Goal: Complete application form

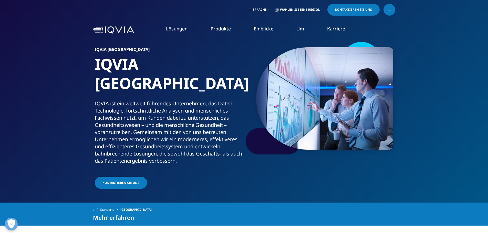
click at [361, 10] on font "Kontaktieren Sie uns" at bounding box center [353, 9] width 37 height 4
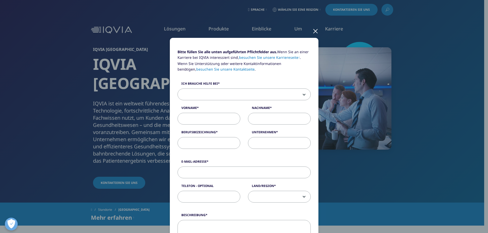
scroll to position [26, 0]
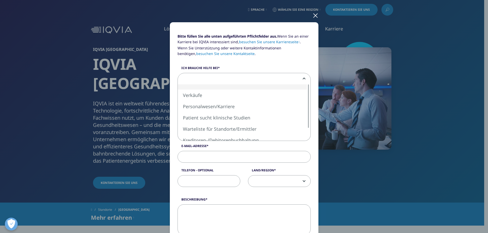
click at [300, 79] on span at bounding box center [244, 79] width 133 height 12
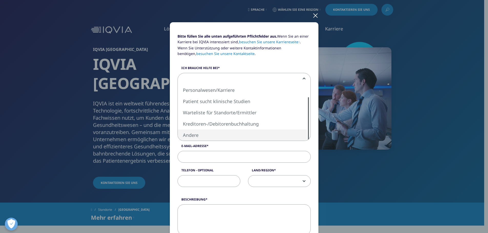
select select "Other"
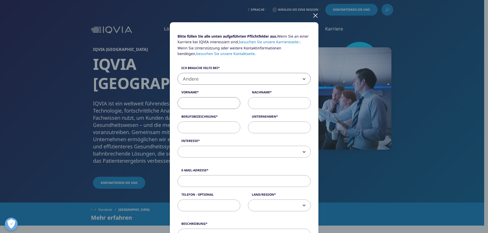
click at [212, 102] on input "Vorname" at bounding box center [208, 103] width 63 height 12
type input "Annika"
type input "Thönnes"
type input "a"
type input "Sachbearbeitung"
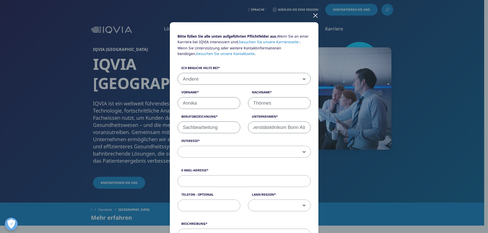
scroll to position [0, 11]
type input "Universitätsklinikum Bonn AöR"
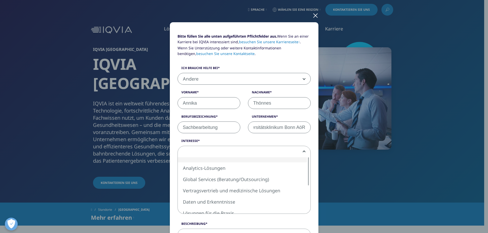
click at [260, 153] on span at bounding box center [244, 152] width 133 height 12
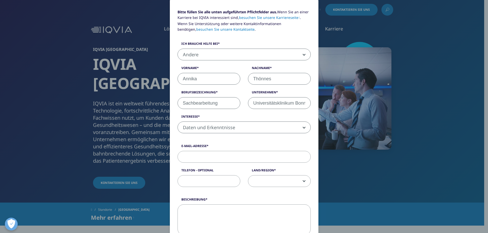
scroll to position [51, 0]
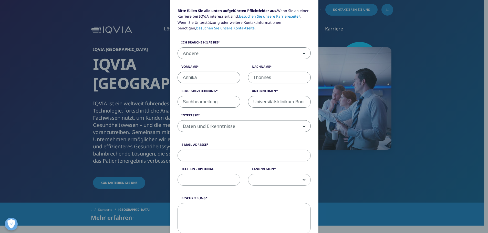
click at [288, 126] on span "Daten und Erkenntnisse" at bounding box center [244, 127] width 133 height 12
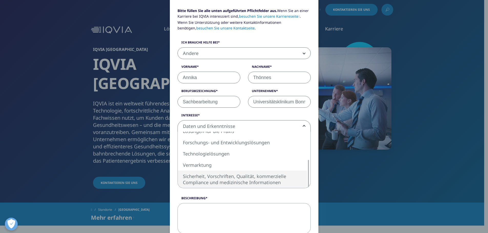
select select "Safety Regulatory Quality Commercial Compliance"
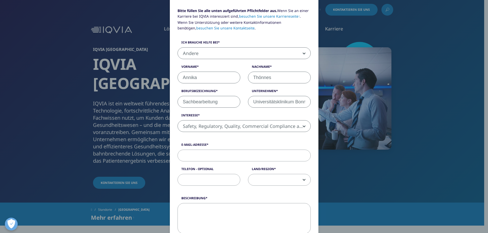
click at [224, 157] on input "E-Mail-Adresse" at bounding box center [243, 156] width 133 height 12
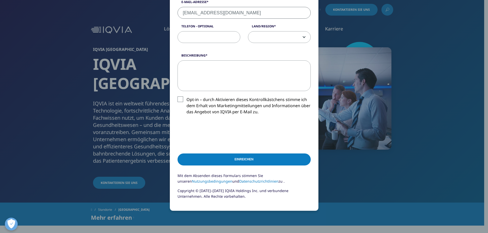
scroll to position [151, 0]
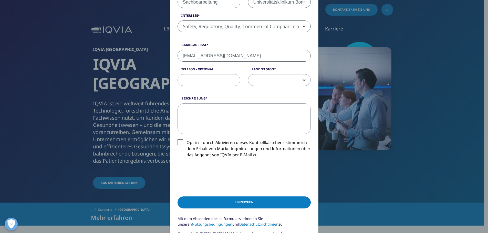
type input "[EMAIL_ADDRESS][DOMAIN_NAME]"
click at [301, 78] on span at bounding box center [279, 81] width 62 height 12
click at [202, 92] on form "Bitte füllen Sie alle unten aufgeführten Pflichtfelder aus. Wenn Sie an einer K…" at bounding box center [243, 77] width 133 height 338
click at [211, 111] on textarea "Beschreibung" at bounding box center [243, 118] width 133 height 31
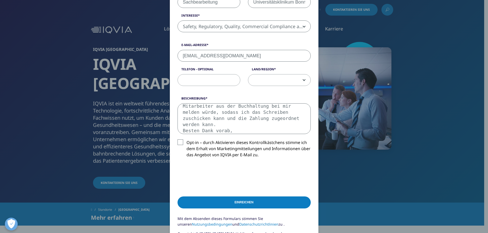
scroll to position [34, 0]
drag, startPoint x: 225, startPoint y: 131, endPoint x: 208, endPoint y: 107, distance: 29.2
click at [179, 87] on form "Bitte füllen Sie alle unten aufgeführten Pflichtfelder aus. Wenn Sie an einer K…" at bounding box center [243, 77] width 133 height 338
click at [236, 136] on div "Beschreibung Sehr geehrte Damen und Herren, wir haben ein Schreiben zu einer Za…" at bounding box center [244, 131] width 141 height 70
click at [236, 129] on textarea "Sehr geehrte Damen und Herren, wir haben ein Schreiben zu einer Zahlung erhalte…" at bounding box center [243, 118] width 133 height 31
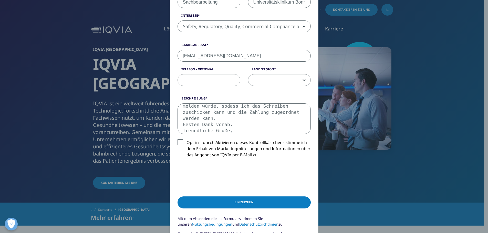
click at [247, 123] on textarea "Sehr geehrte Damen und Herren, wir haben ein Schreiben zu einer Zahlung erhalte…" at bounding box center [243, 118] width 133 height 31
paste textarea "Dear [PERSON_NAME] or Madam, We have received a letter regarding a payment that…"
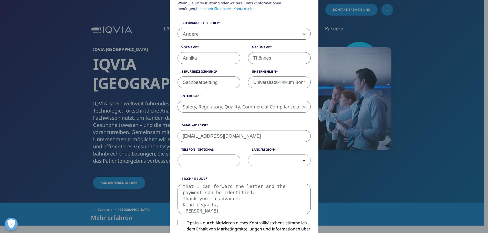
scroll to position [228, 0]
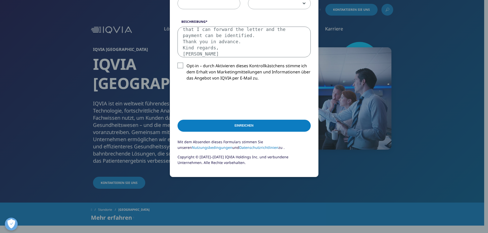
type textarea "Dear [PERSON_NAME] or Madam, We have received a letter regarding a payment that…"
click at [256, 125] on input "Einreichen" at bounding box center [243, 126] width 133 height 12
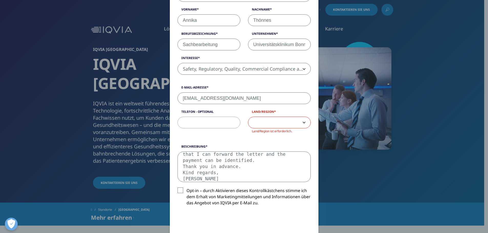
click at [284, 123] on span at bounding box center [279, 123] width 62 height 12
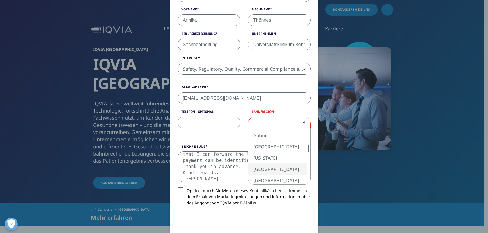
select select "[GEOGRAPHIC_DATA]"
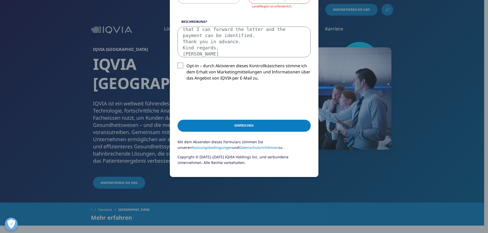
click at [232, 128] on input "Einreichen" at bounding box center [243, 126] width 133 height 12
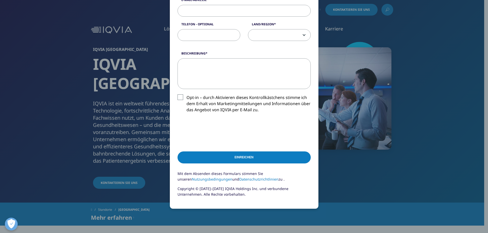
scroll to position [177, 0]
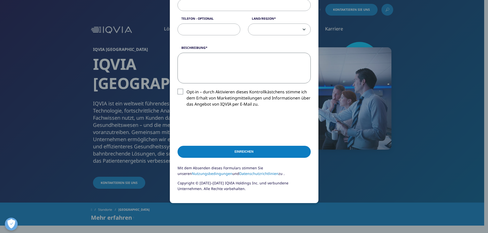
click at [265, 64] on textarea "Beschreibung" at bounding box center [243, 68] width 133 height 31
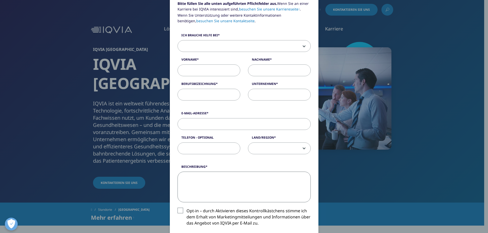
scroll to position [49, 0]
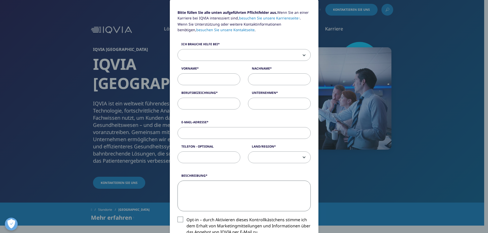
click at [212, 55] on span at bounding box center [244, 55] width 133 height 12
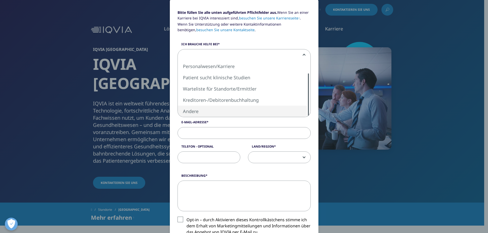
select select "Other"
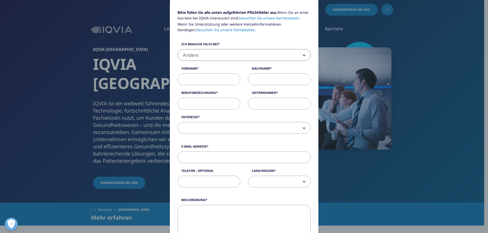
click at [211, 77] on input "Vorname" at bounding box center [208, 79] width 63 height 12
type input "Annika"
click at [266, 77] on input "Nachname" at bounding box center [279, 79] width 63 height 12
type input "Thönnes"
click at [207, 104] on input "Berufsbezeichnung" at bounding box center [208, 104] width 63 height 12
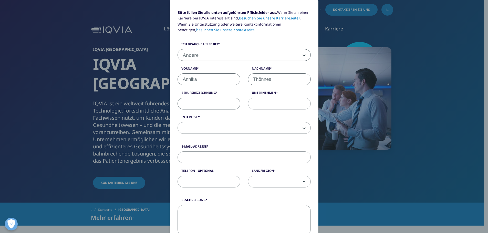
type input "Sachbearbeitung"
click at [274, 105] on input "Unternehmen" at bounding box center [279, 104] width 63 height 12
type input "Universitätsklinikum Bonn AöR"
click at [244, 128] on span at bounding box center [244, 128] width 133 height 12
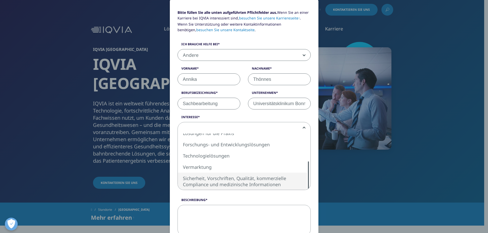
select select "Safety Regulatory Quality Commercial Compliance"
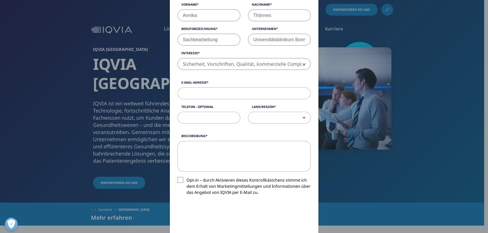
scroll to position [126, 0]
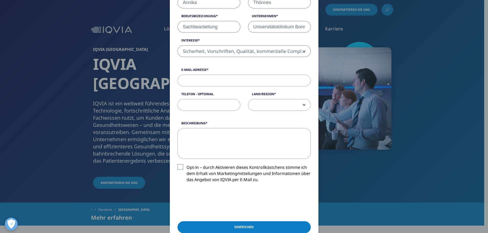
click at [203, 79] on input "E-Mail-Adresse" at bounding box center [243, 81] width 133 height 12
type input "[EMAIL_ADDRESS][DOMAIN_NAME]"
click at [206, 162] on div "Beschreibung Opt-in – durch Aktivieren dieses Kontrollkästchens stimme ich dem …" at bounding box center [244, 156] width 141 height 70
click at [217, 150] on textarea "Beschreibung" at bounding box center [243, 143] width 133 height 31
paste textarea "Dear [PERSON_NAME] or Madam, We have received a letter regarding a payment that…"
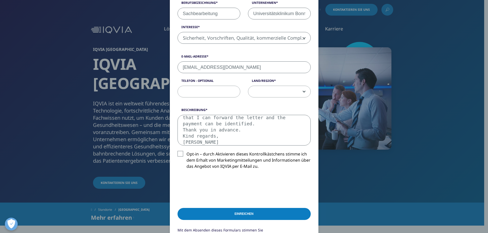
scroll to position [177, 0]
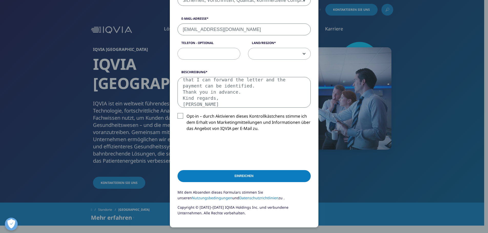
type textarea "Dear [PERSON_NAME] or Madam, We have received a letter regarding a payment that…"
click at [276, 51] on span at bounding box center [279, 54] width 62 height 12
select select "[GEOGRAPHIC_DATA]"
click at [237, 175] on input "Einreichen" at bounding box center [243, 176] width 133 height 12
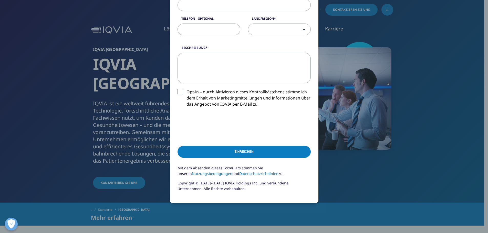
scroll to position [0, 0]
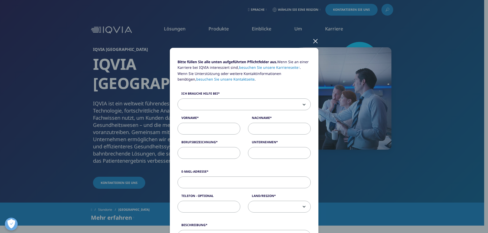
click at [315, 37] on div at bounding box center [315, 41] width 6 height 14
